Goal: Information Seeking & Learning: Learn about a topic

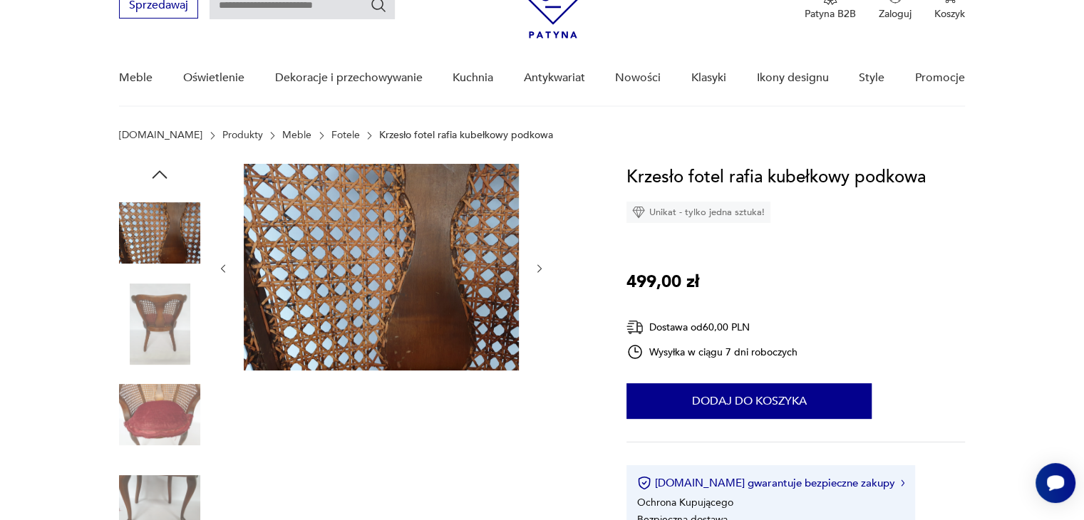
click at [167, 313] on img at bounding box center [159, 324] width 81 height 81
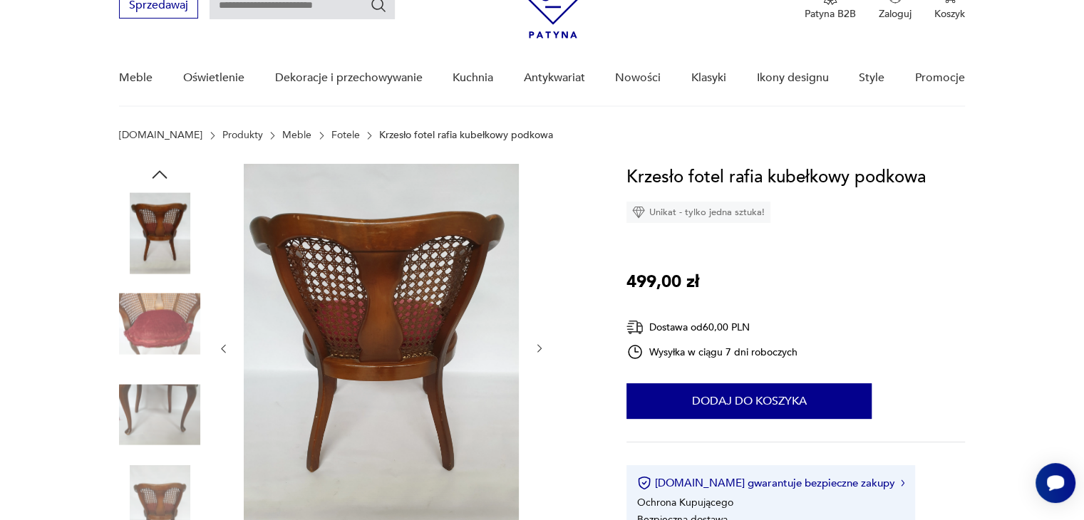
click at [163, 376] on img at bounding box center [159, 414] width 81 height 81
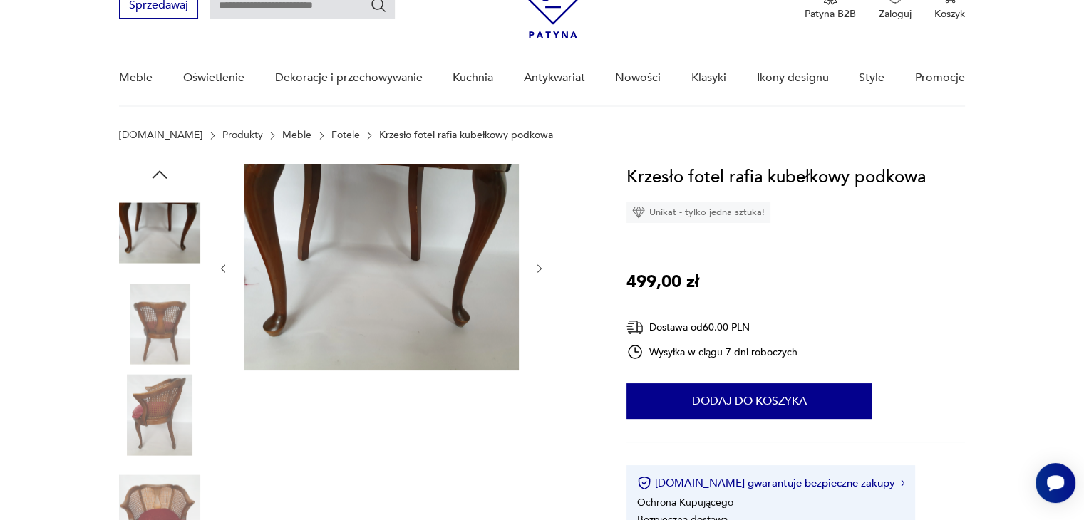
click at [163, 376] on img at bounding box center [159, 414] width 81 height 81
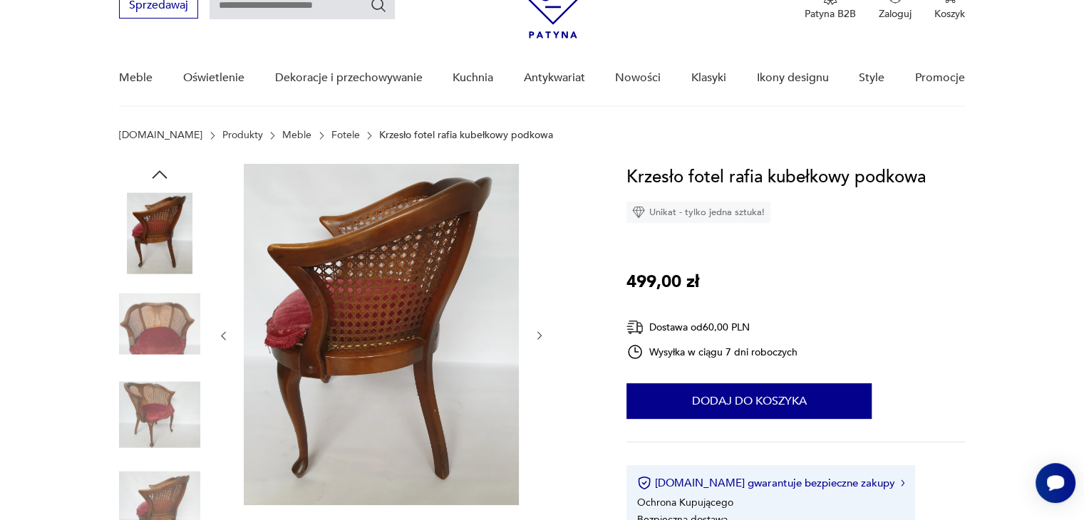
click at [164, 396] on img at bounding box center [159, 414] width 81 height 81
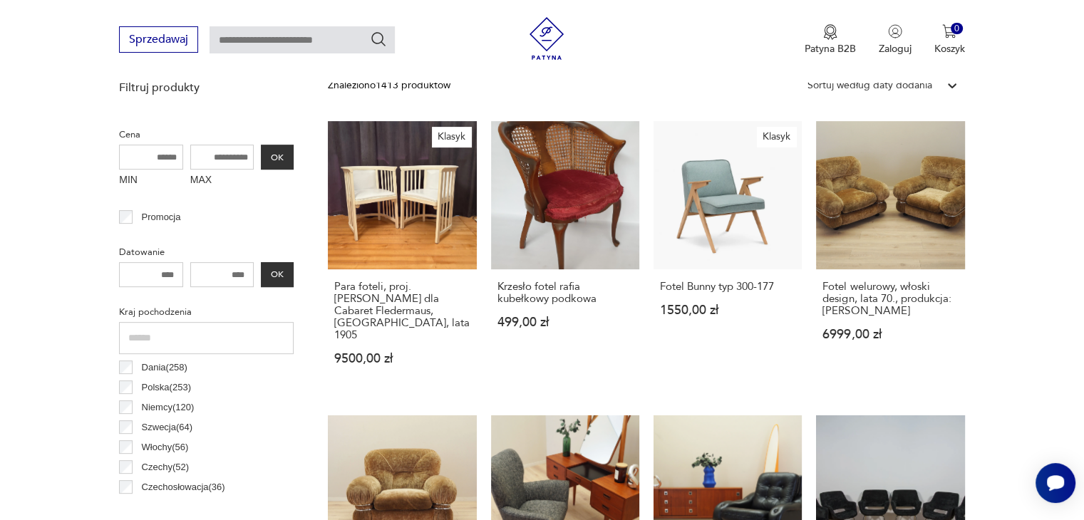
scroll to position [93, 0]
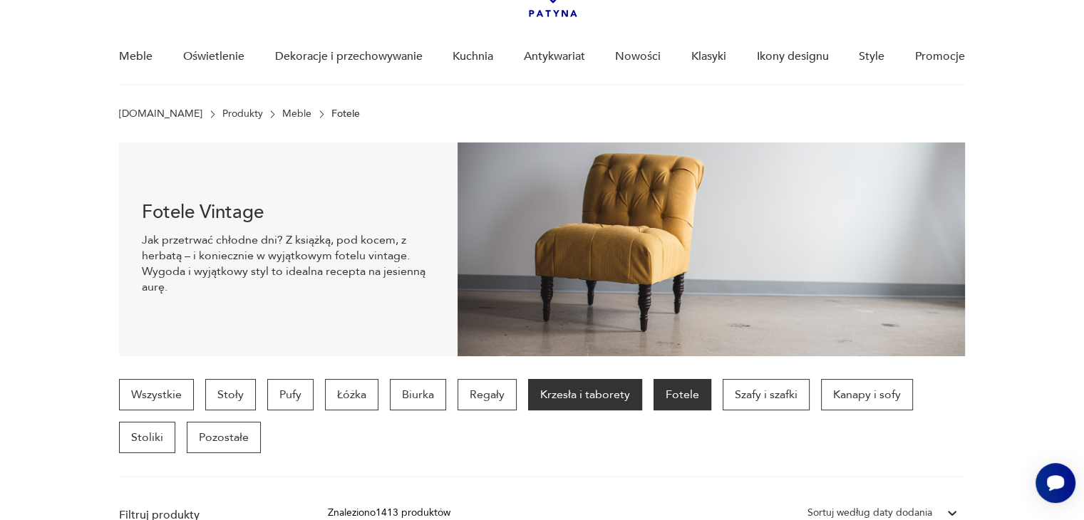
click at [579, 404] on p "Krzesła i taborety" at bounding box center [585, 394] width 114 height 31
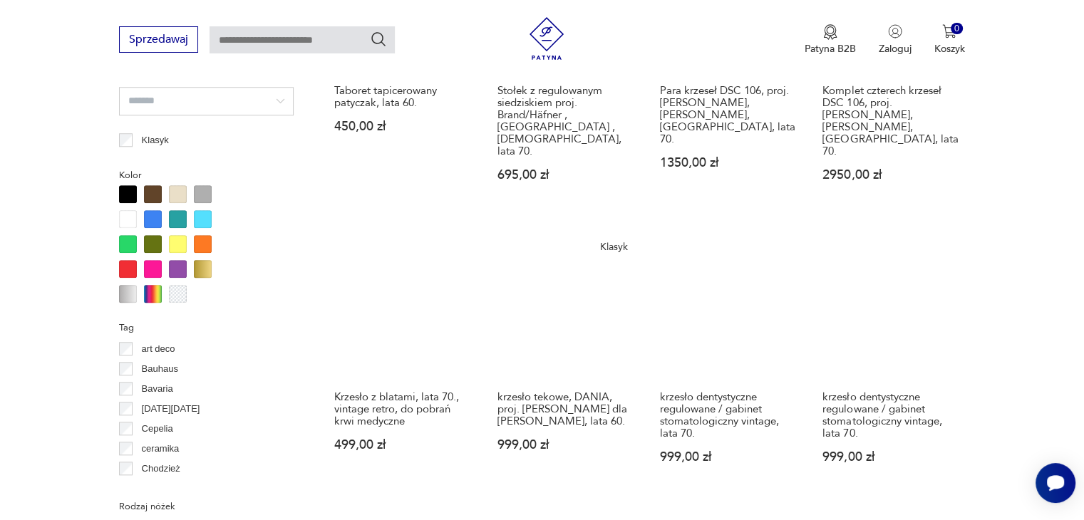
scroll to position [1447, 0]
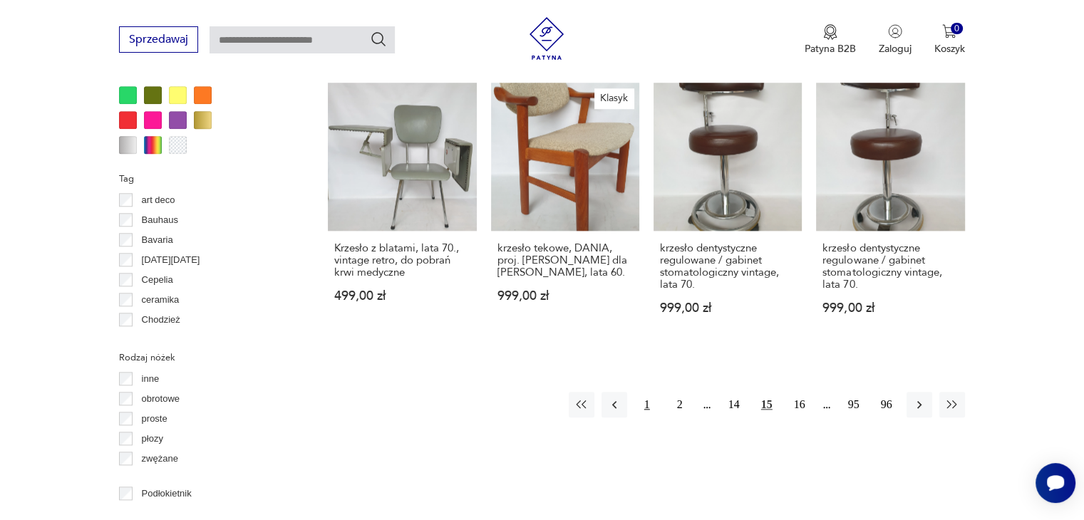
click at [642, 392] on button "1" at bounding box center [647, 405] width 26 height 26
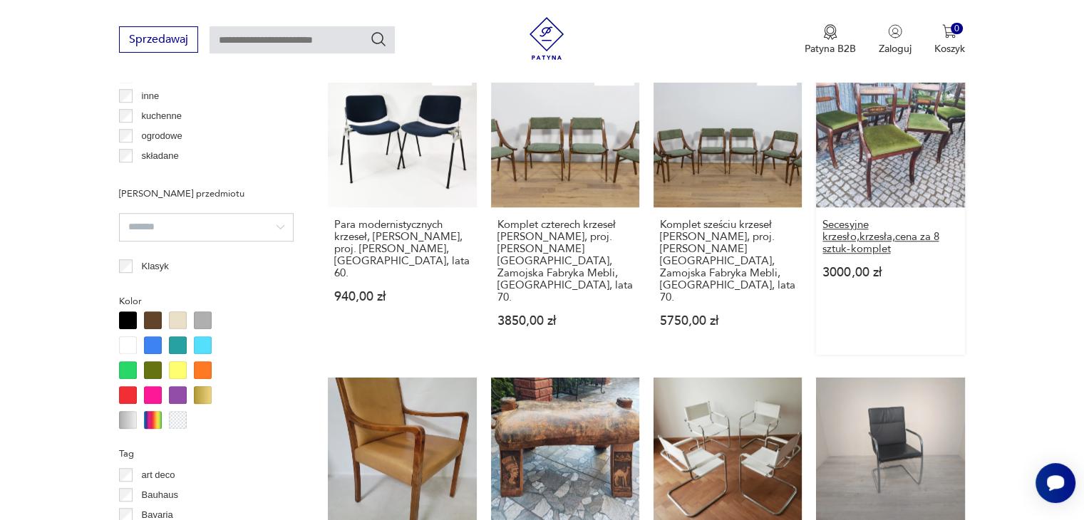
scroll to position [1304, 0]
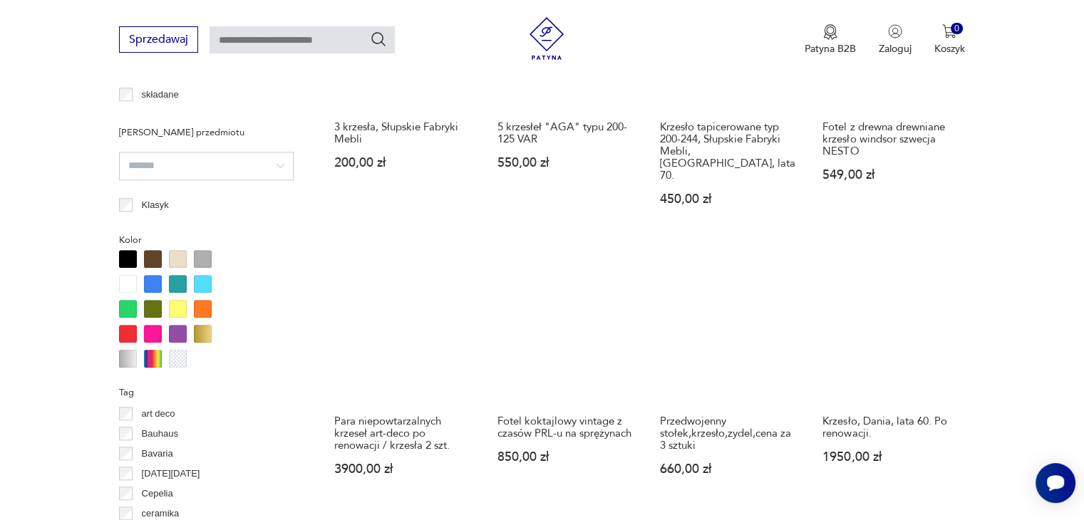
scroll to position [1589, 0]
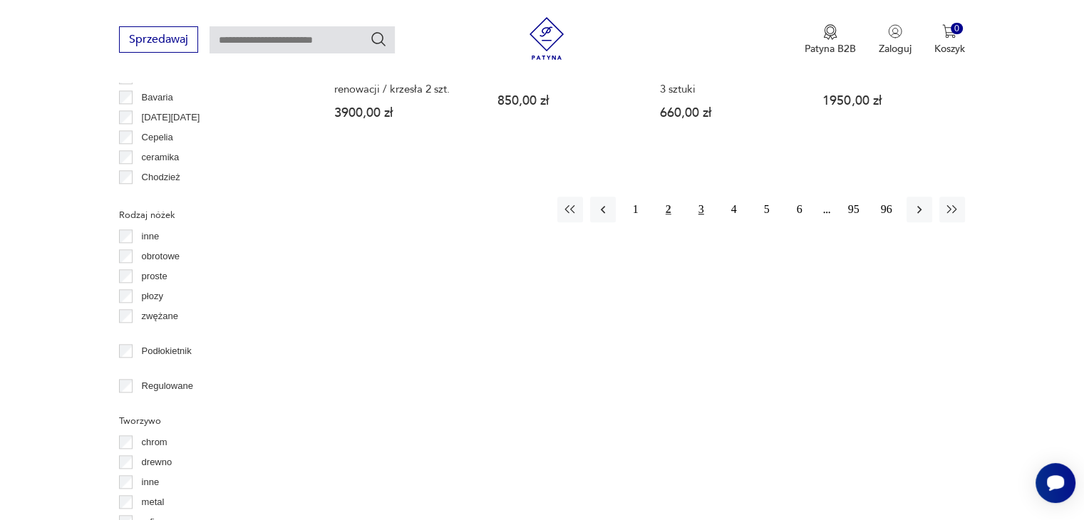
click at [692, 197] on button "3" at bounding box center [702, 210] width 26 height 26
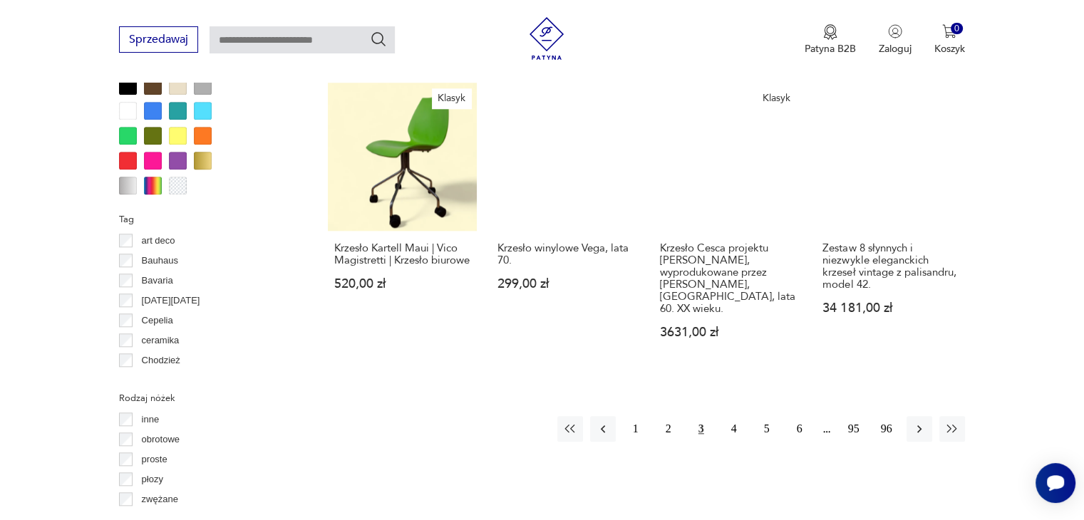
scroll to position [1589, 0]
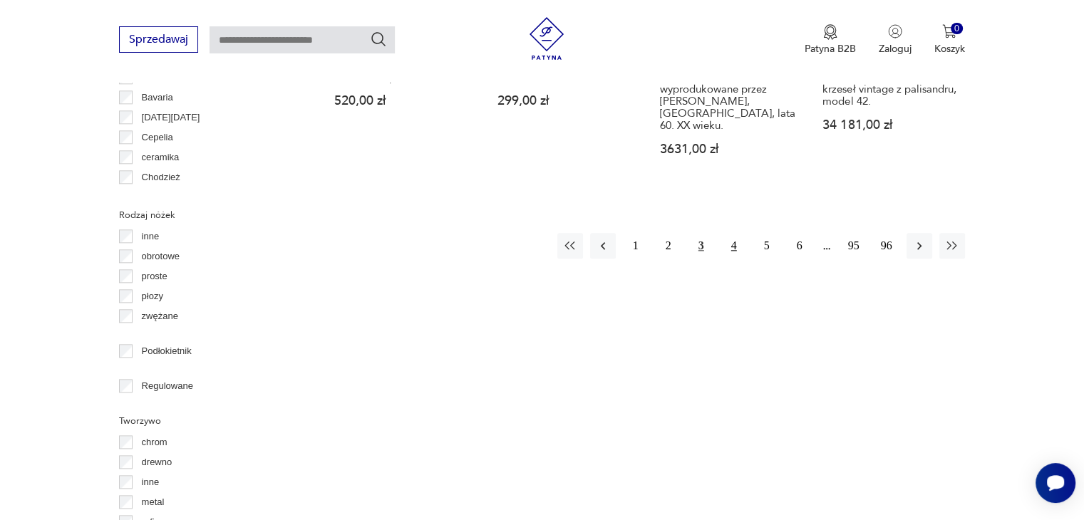
click at [728, 233] on button "4" at bounding box center [734, 246] width 26 height 26
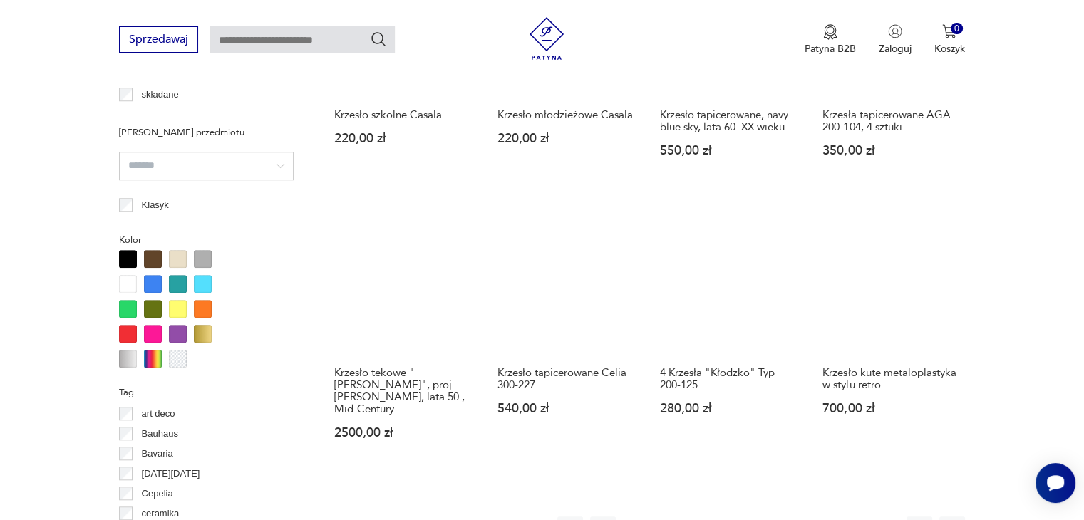
scroll to position [1661, 0]
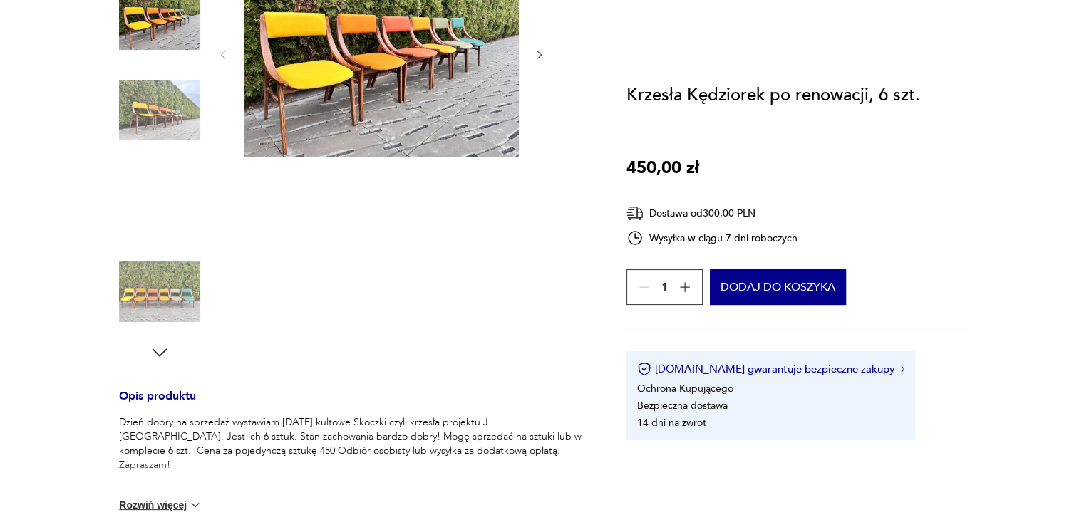
scroll to position [71, 0]
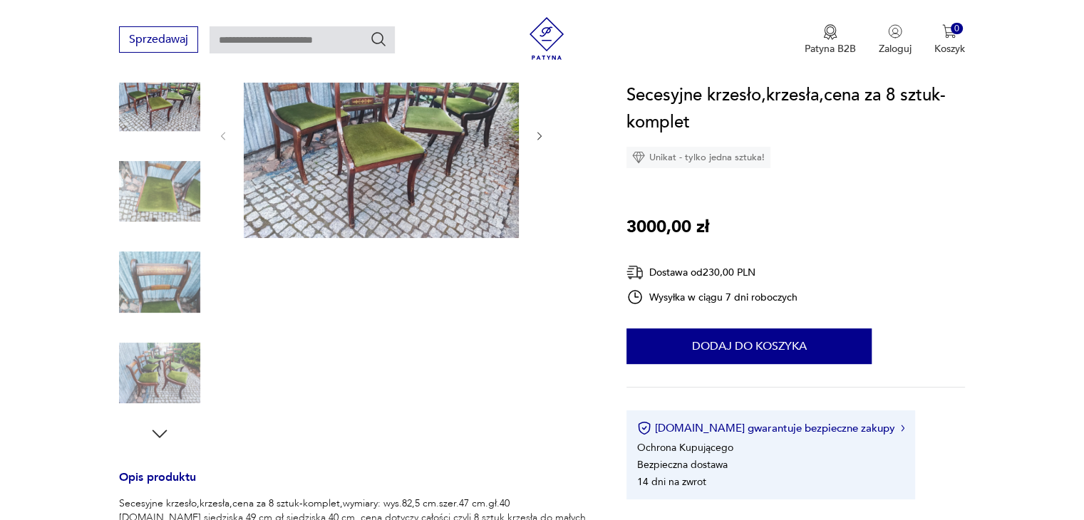
scroll to position [143, 0]
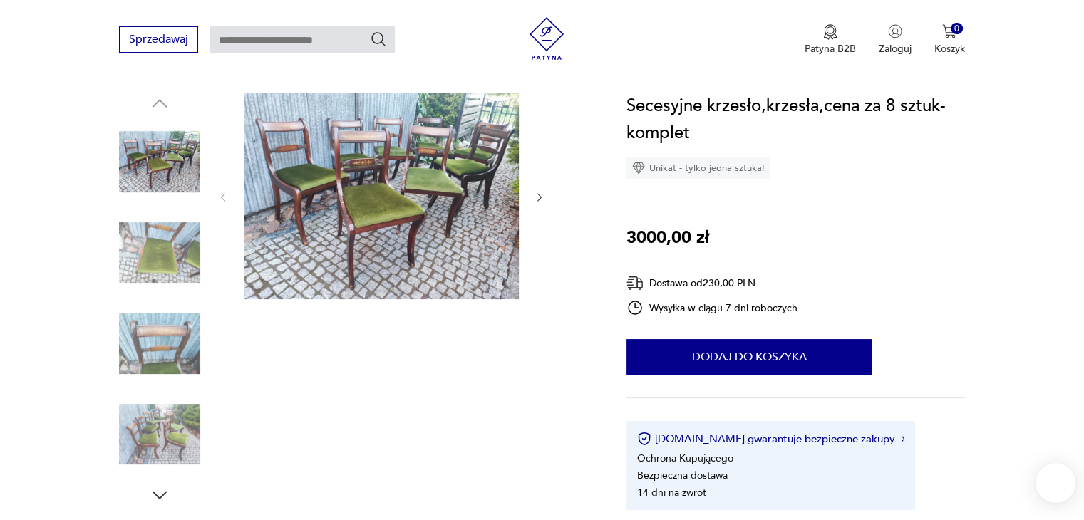
click at [170, 339] on img at bounding box center [159, 343] width 81 height 81
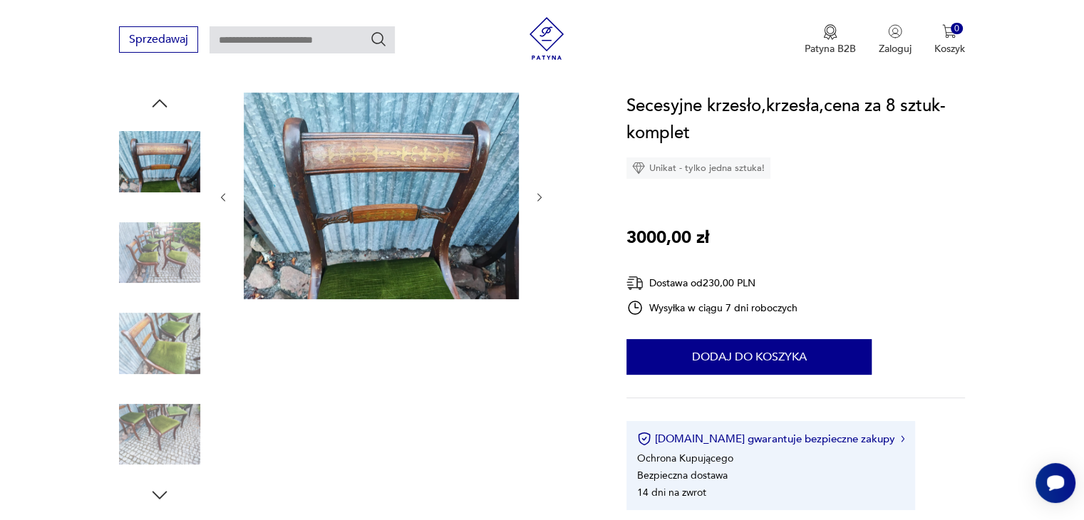
click at [149, 239] on img at bounding box center [159, 252] width 81 height 81
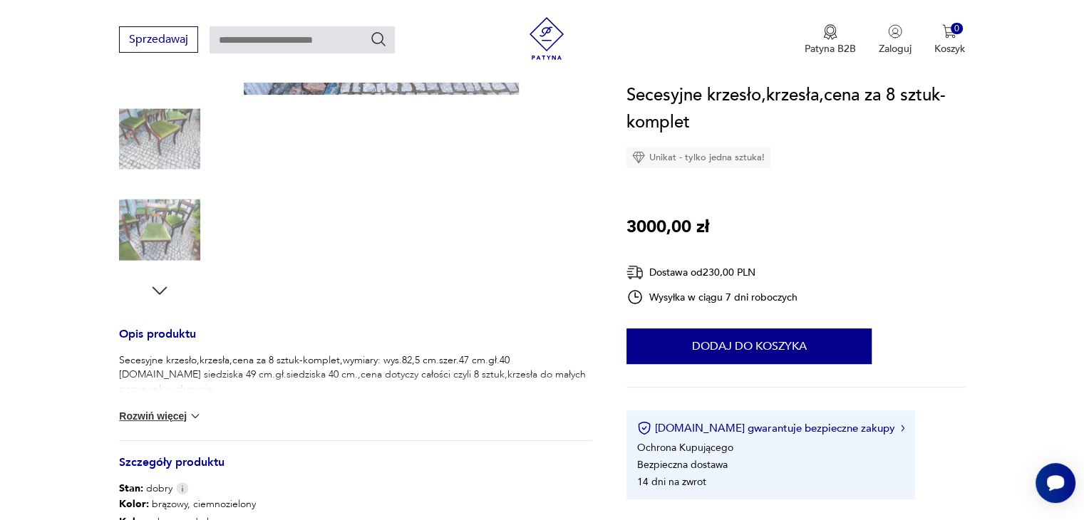
scroll to position [428, 0]
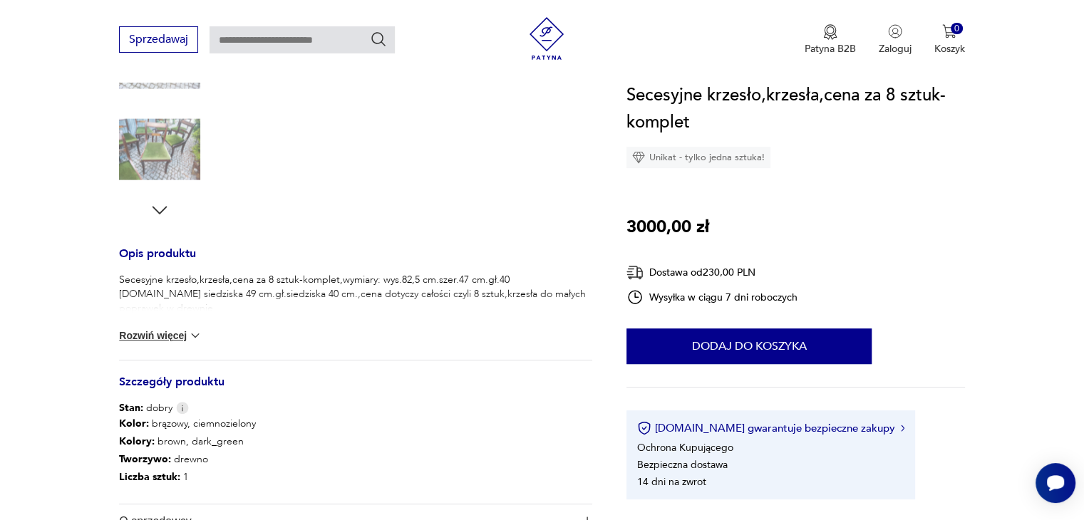
click at [165, 324] on div "Secesyjne krzesło,krzesła,cena za 8 sztuk-komplet,wymiary: wys.82,5 cm.szer.47 …" at bounding box center [355, 316] width 473 height 87
click at [165, 337] on button "Rozwiń więcej" at bounding box center [160, 336] width 83 height 14
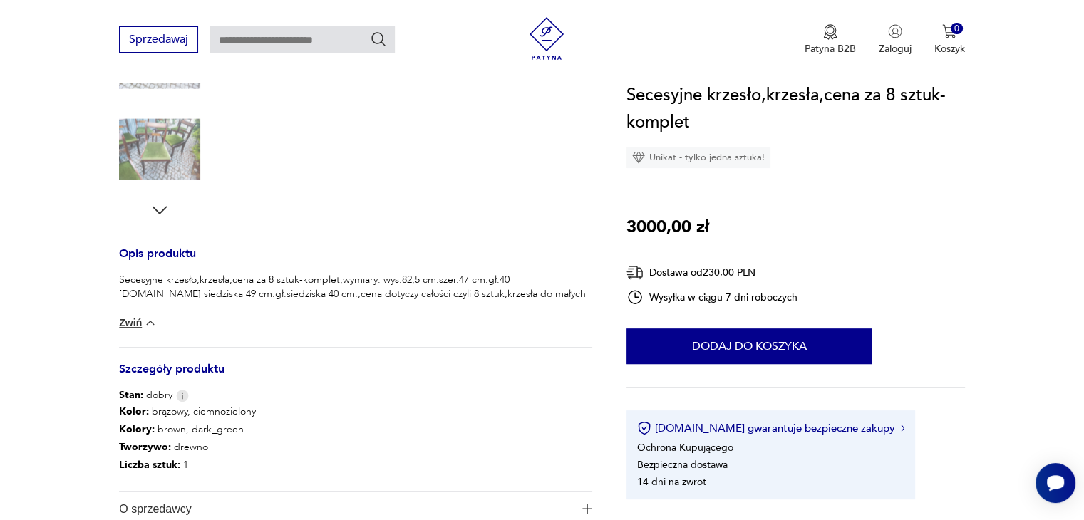
scroll to position [0, 0]
